Goal: Entertainment & Leisure: Consume media (video, audio)

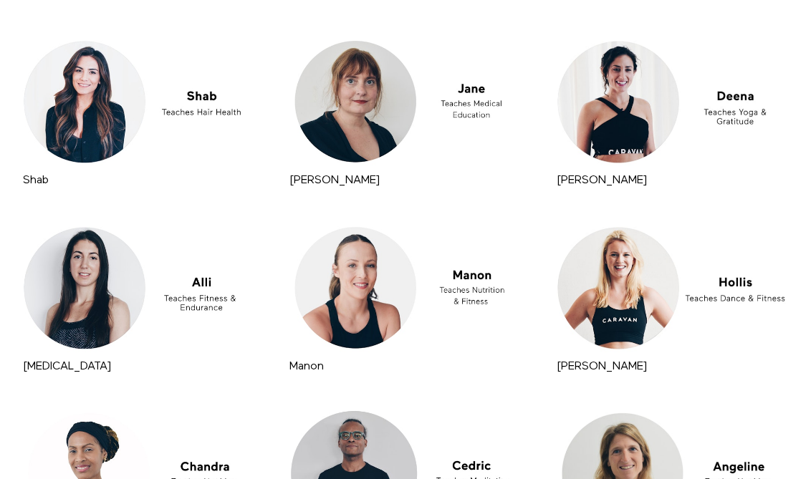
scroll to position [4487, 0]
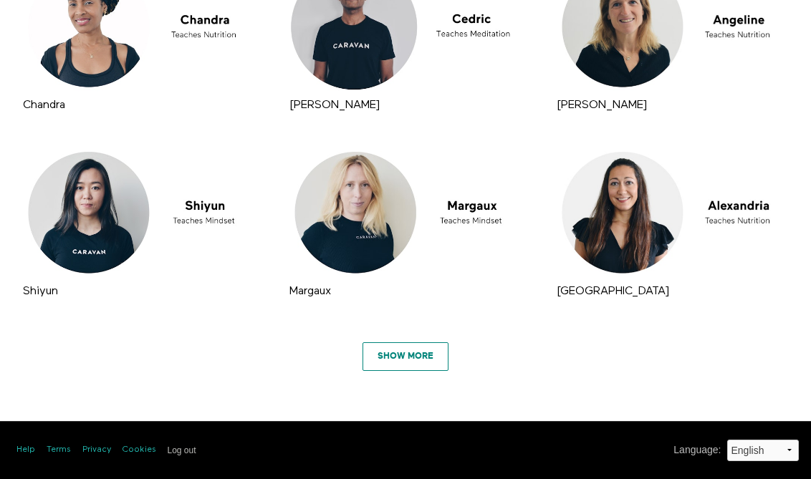
click at [419, 356] on link "Show More" at bounding box center [405, 356] width 86 height 29
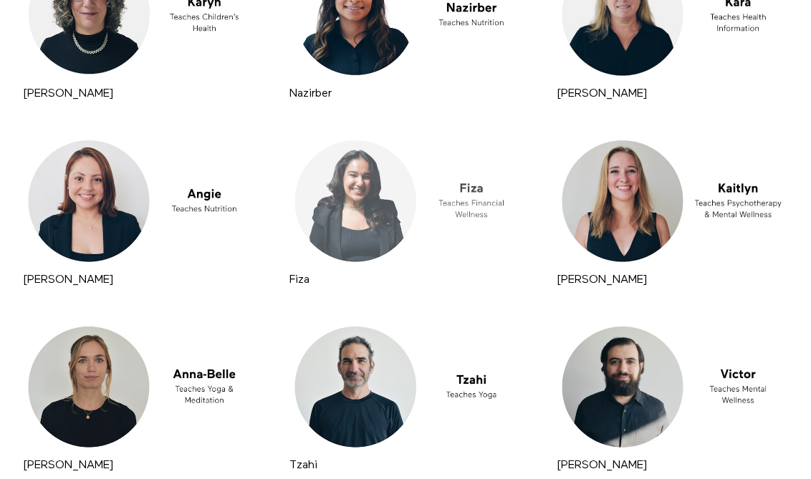
scroll to position [5975, 0]
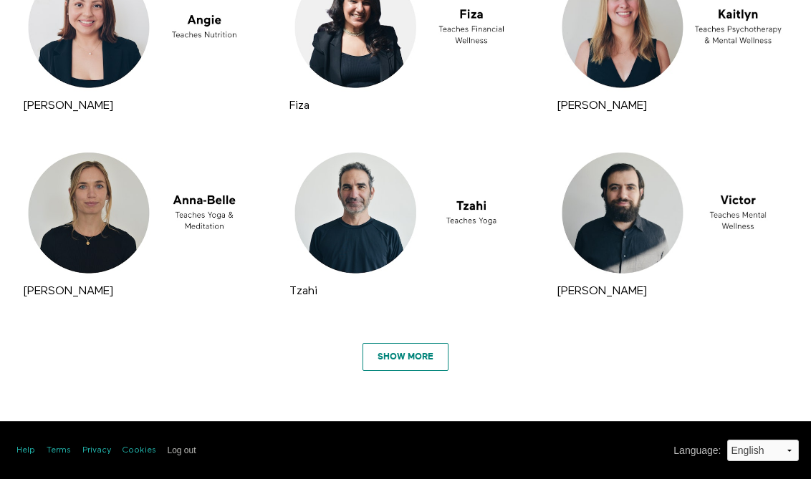
click at [418, 359] on link "Show More" at bounding box center [405, 357] width 86 height 29
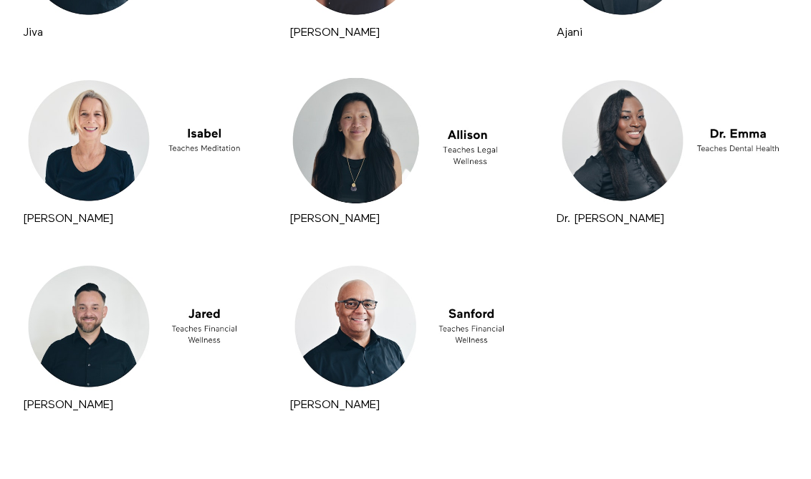
scroll to position [7434, 0]
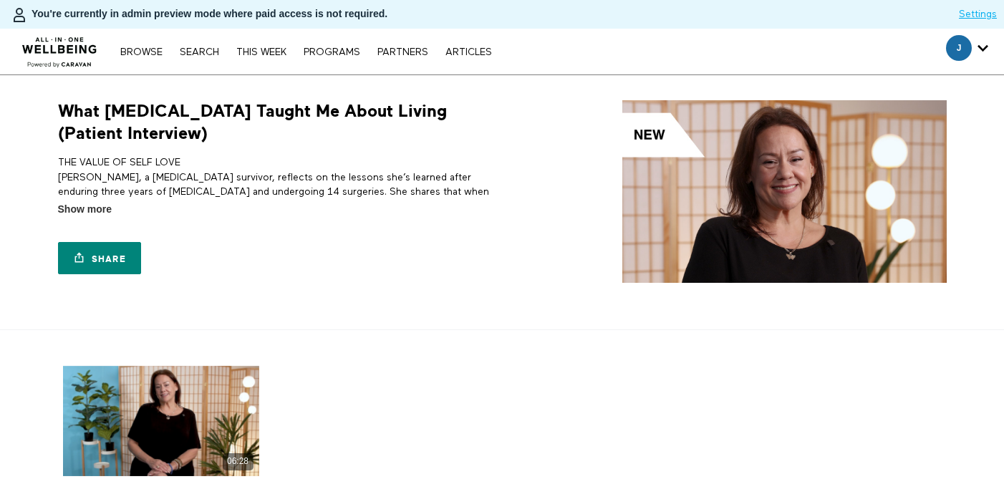
scroll to position [173, 0]
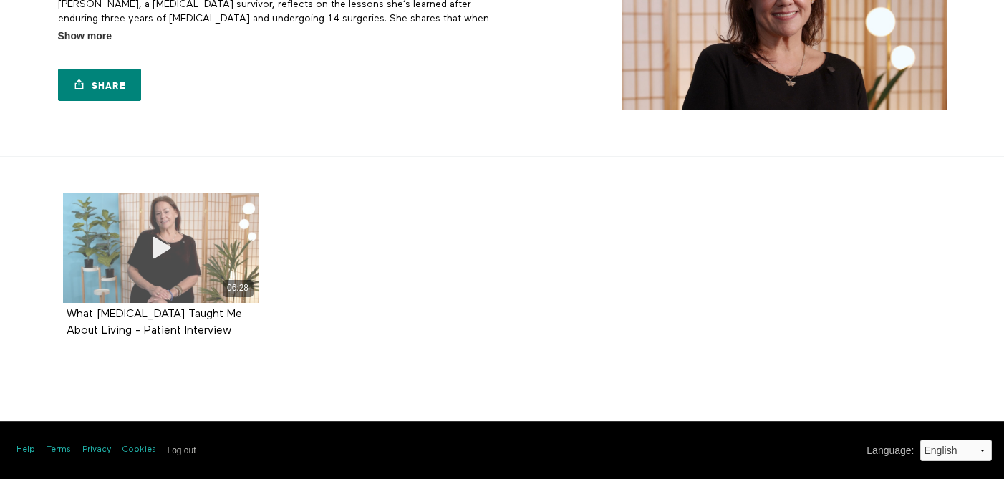
click at [190, 262] on div "06:28" at bounding box center [161, 248] width 196 height 110
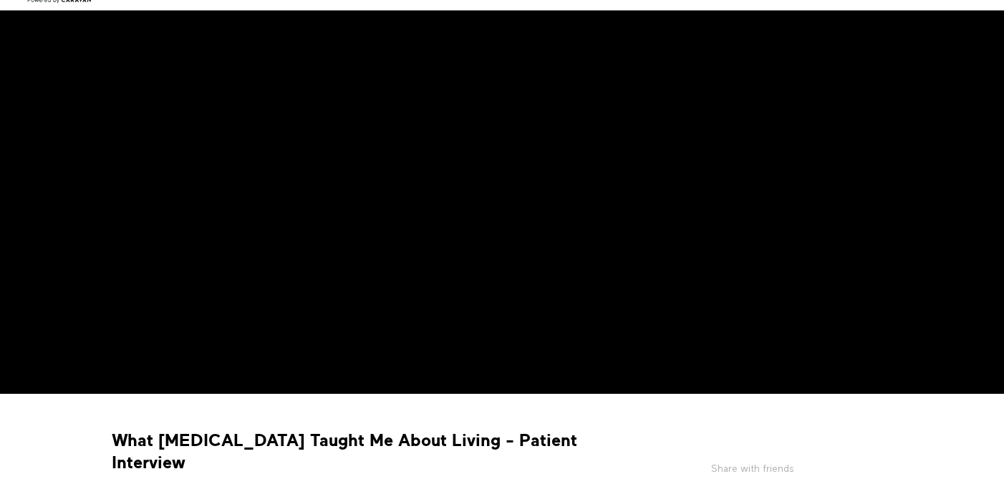
scroll to position [34, 0]
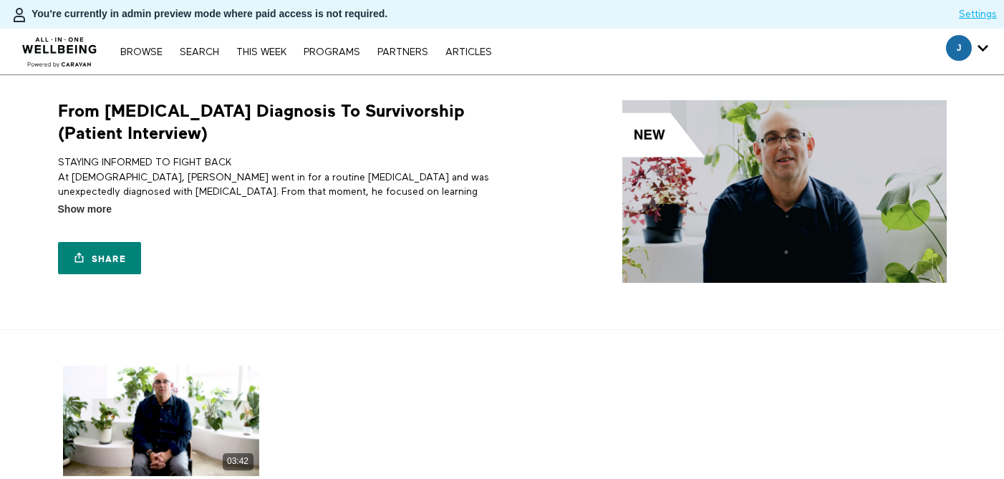
scroll to position [82, 0]
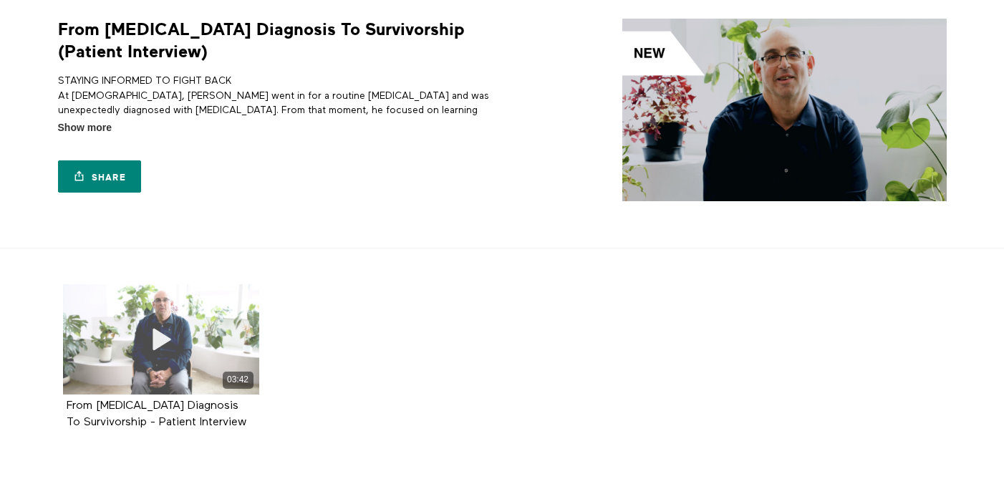
click at [209, 333] on div "03:42" at bounding box center [161, 339] width 196 height 110
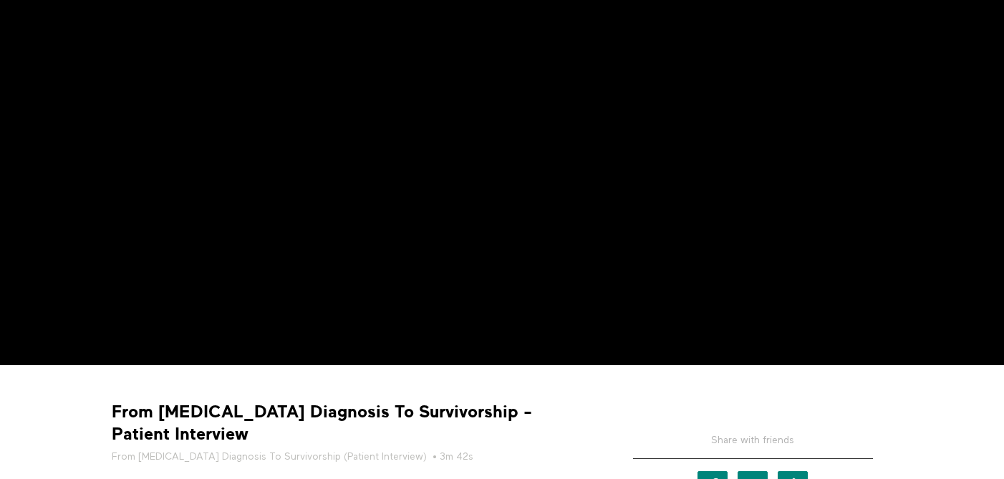
scroll to position [72, 0]
